Goal: Browse casually: Explore the website without a specific task or goal

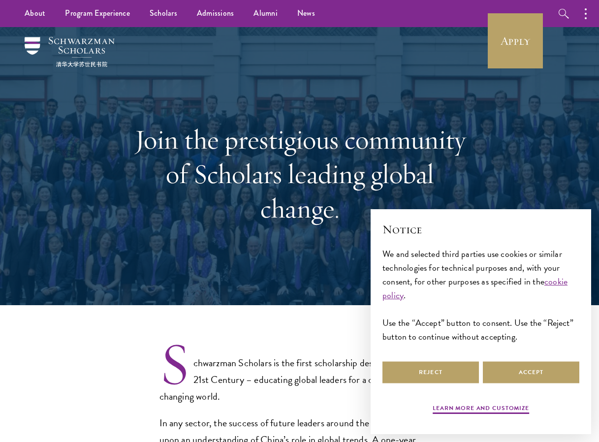
select select "Select Country"
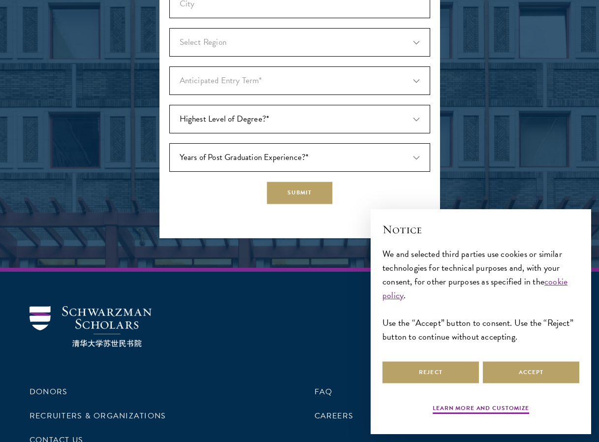
scroll to position [3118, 0]
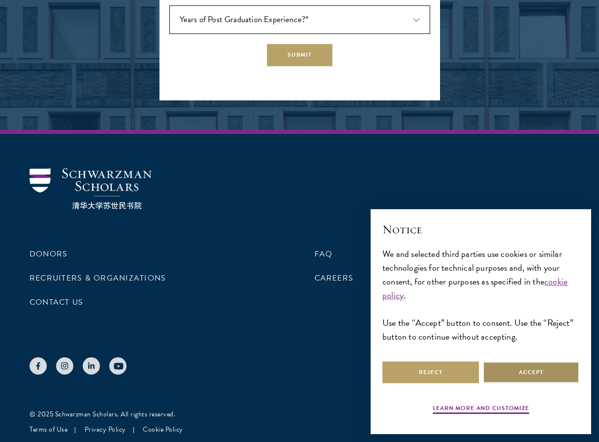
click at [545, 367] on button "Accept" at bounding box center [531, 372] width 97 height 22
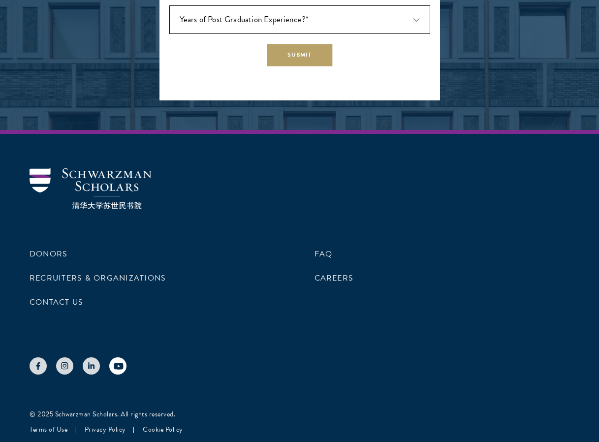
click at [112, 365] on link at bounding box center [117, 365] width 17 height 17
click at [118, 361] on icon at bounding box center [119, 366] width 10 height 10
click at [116, 363] on use at bounding box center [118, 366] width 9 height 6
click at [122, 364] on use at bounding box center [118, 366] width 9 height 6
click at [121, 361] on icon at bounding box center [119, 366] width 10 height 10
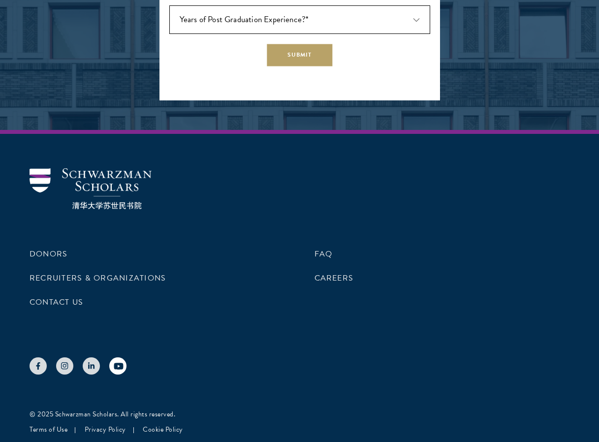
click at [122, 366] on use at bounding box center [118, 366] width 9 height 6
click at [117, 368] on use at bounding box center [118, 366] width 9 height 6
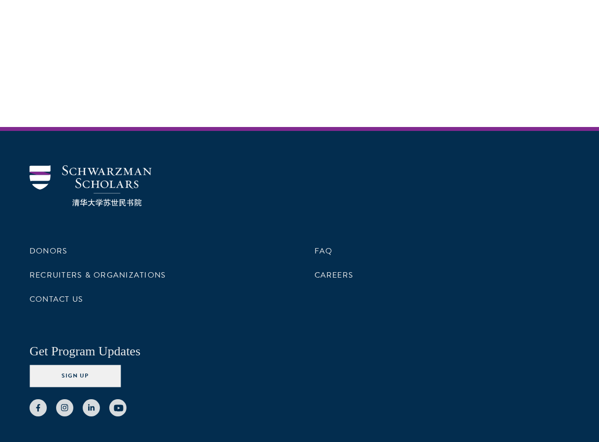
scroll to position [2950, 0]
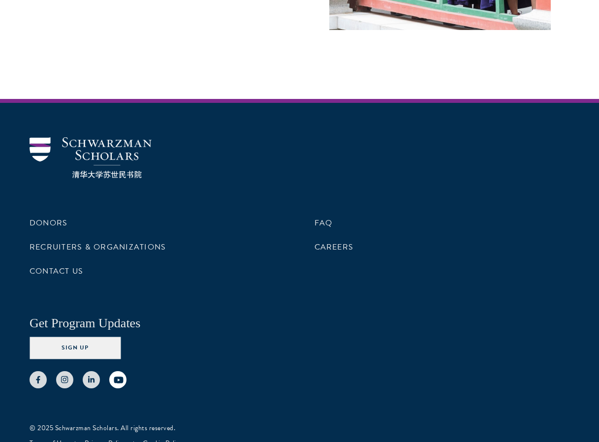
click at [114, 377] on use at bounding box center [118, 380] width 9 height 6
click at [116, 377] on use at bounding box center [118, 380] width 9 height 6
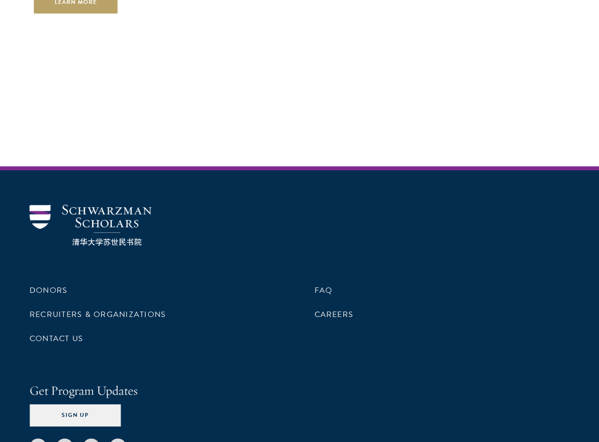
scroll to position [2950, 0]
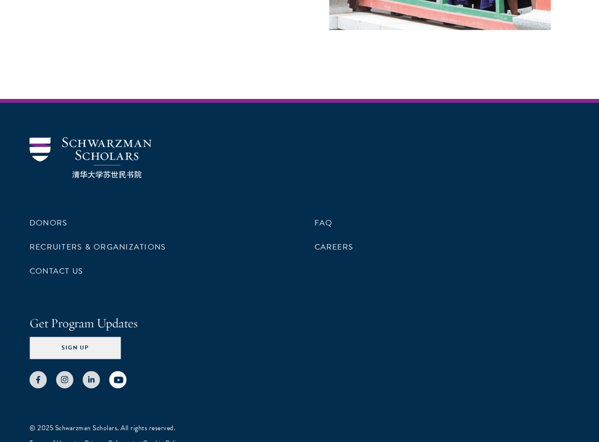
click at [120, 377] on use at bounding box center [118, 380] width 9 height 6
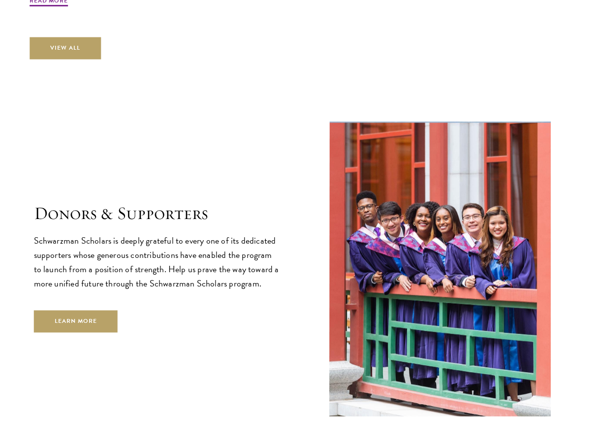
scroll to position [2950, 0]
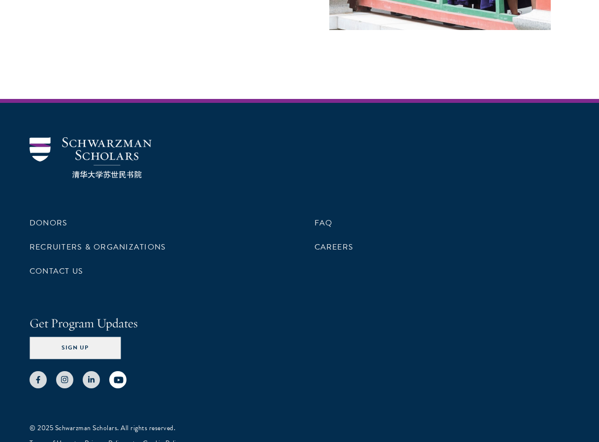
click at [118, 375] on icon at bounding box center [119, 380] width 10 height 10
